Goal: Task Accomplishment & Management: Use online tool/utility

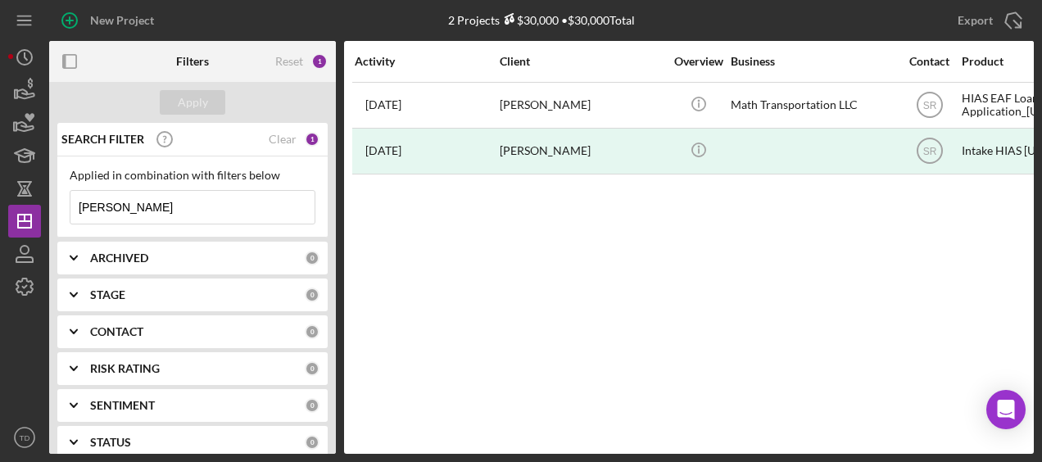
click at [151, 205] on input "[PERSON_NAME]" at bounding box center [192, 207] width 244 height 33
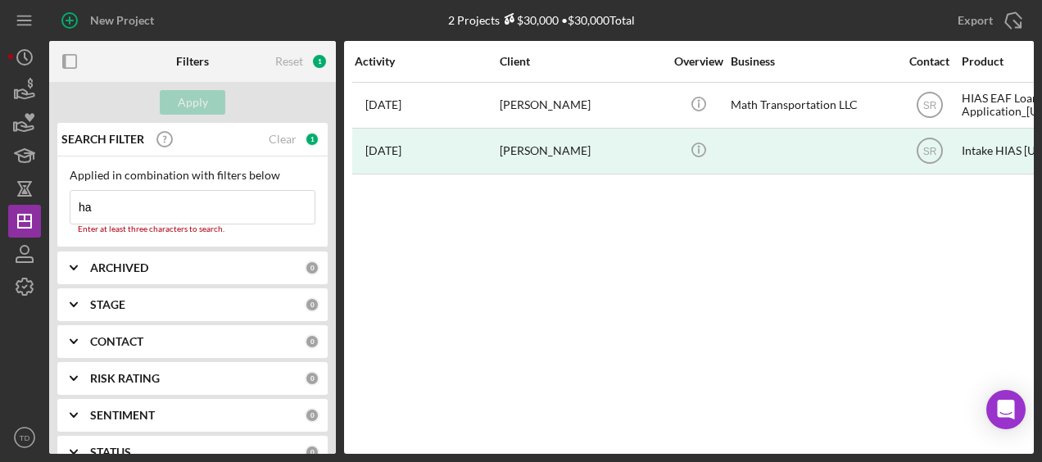
type input "h"
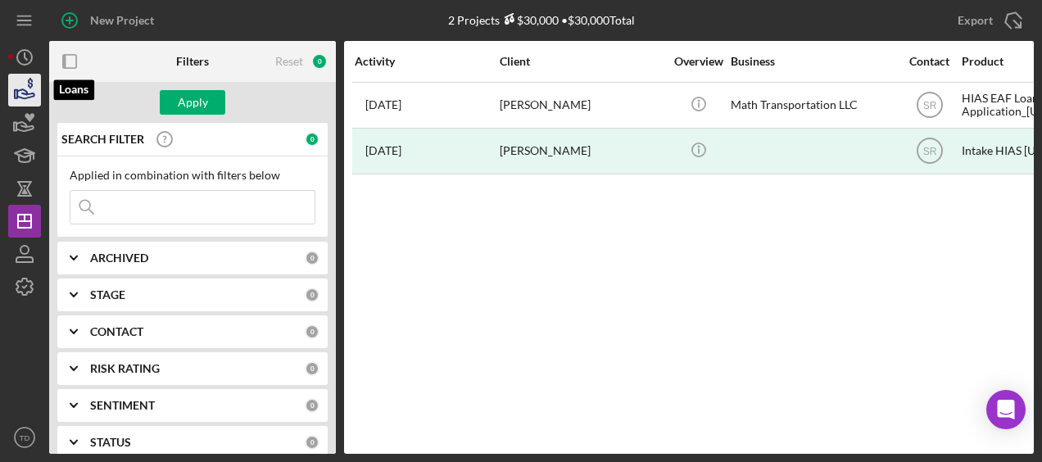
click at [34, 82] on icon "button" at bounding box center [24, 90] width 41 height 41
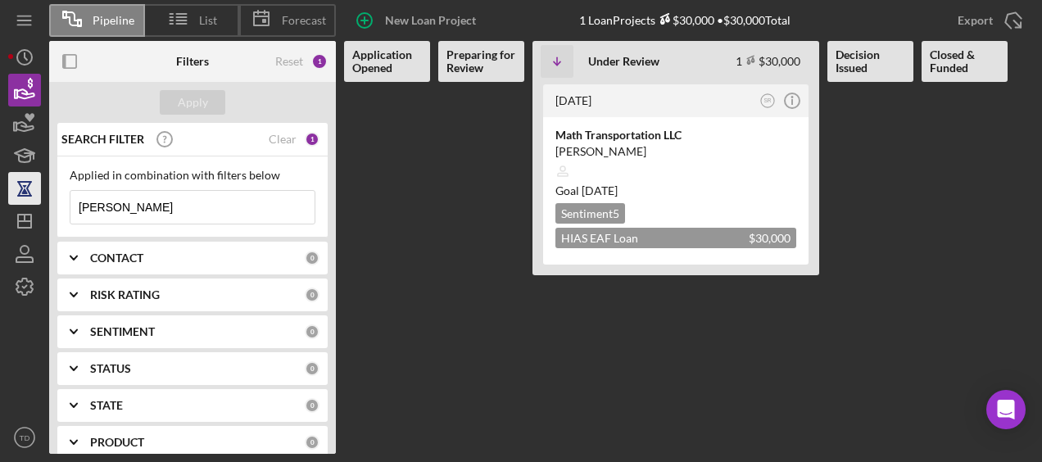
drag, startPoint x: 211, startPoint y: 201, endPoint x: 36, endPoint y: 197, distance: 175.3
click at [36, 197] on div "Pipeline List Forecast New Loan Project 1 Loan Projects $30,000 • $30,000 Total…" at bounding box center [521, 227] width 1026 height 454
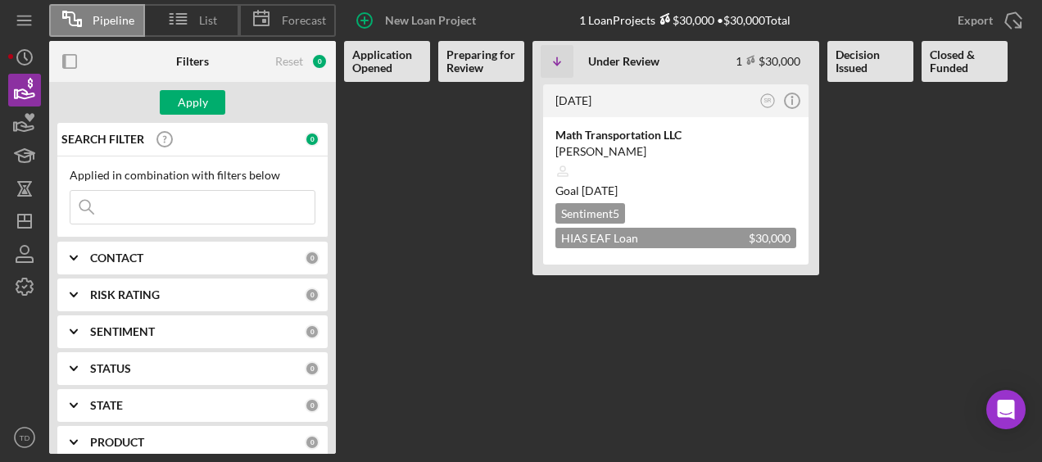
click at [92, 259] on icon "Icon/Expander" at bounding box center [73, 258] width 41 height 41
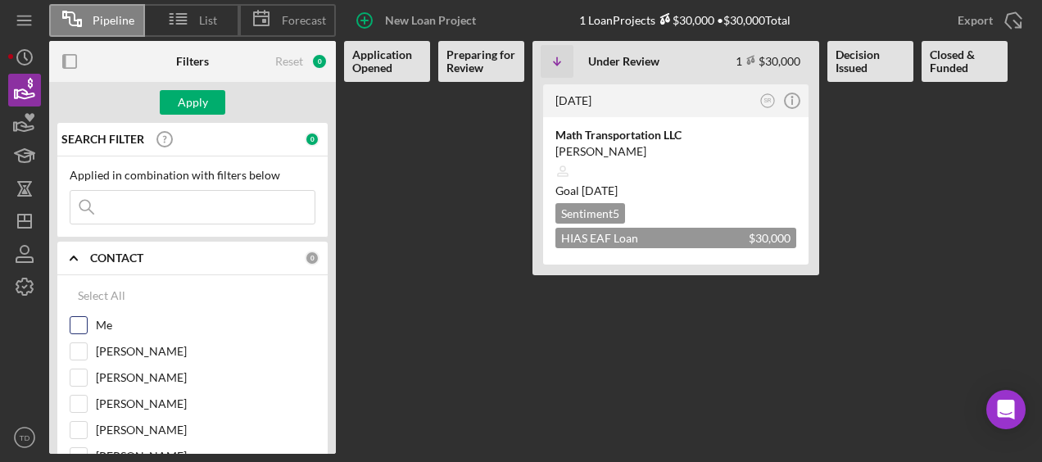
click at [88, 323] on div "Me" at bounding box center [193, 329] width 246 height 26
click at [82, 324] on input "Me" at bounding box center [78, 325] width 16 height 16
checkbox input "true"
click at [210, 101] on button "Apply" at bounding box center [193, 102] width 66 height 25
